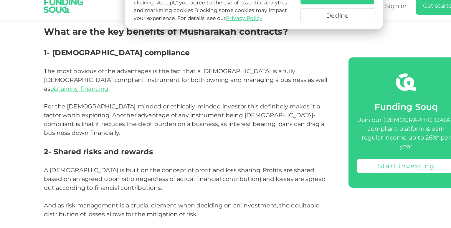
scroll to position [396, 0]
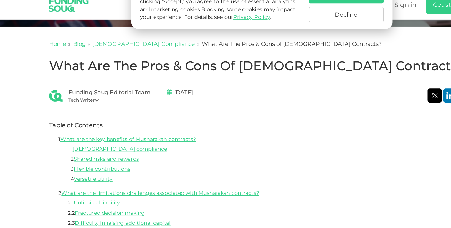
scroll to position [149, 0]
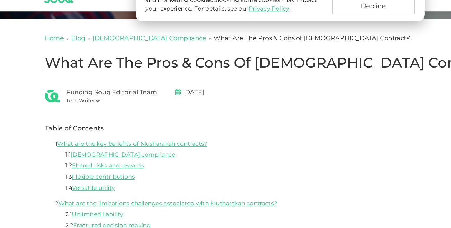
click at [83, 95] on div "Funding Souq Editorial Team" at bounding box center [105, 93] width 65 height 7
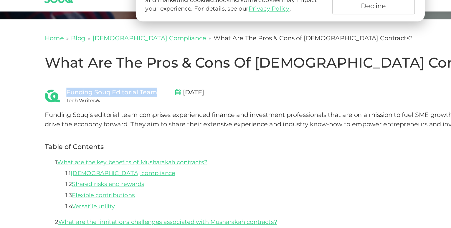
drag, startPoint x: 73, startPoint y: 93, endPoint x: 139, endPoint y: 94, distance: 65.6
click at [139, 94] on div "Funding Souq Editorial Team Tech Writer" at bounding box center [100, 96] width 85 height 12
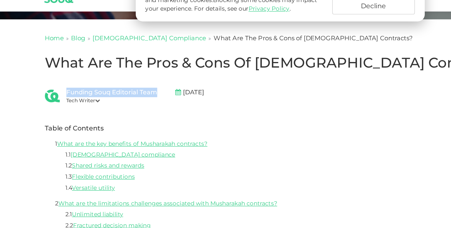
copy div "Funding Souq Editorial Team"
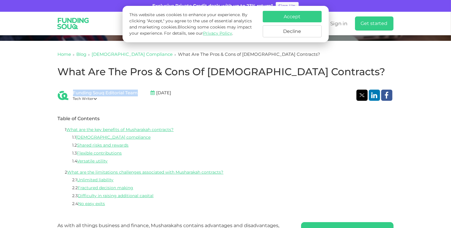
scroll to position [150, 0]
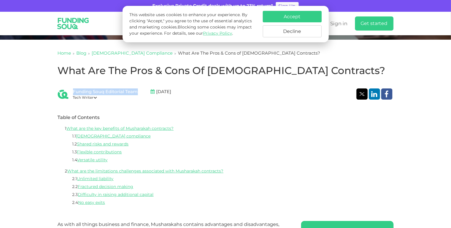
drag, startPoint x: 186, startPoint y: 92, endPoint x: 174, endPoint y: 94, distance: 12.2
click at [174, 94] on div "Funding Souq Editorial Team Tech Writer Sep 26, 2024" at bounding box center [225, 95] width 335 height 12
copy span "2024"
